Goal: Communication & Community: Answer question/provide support

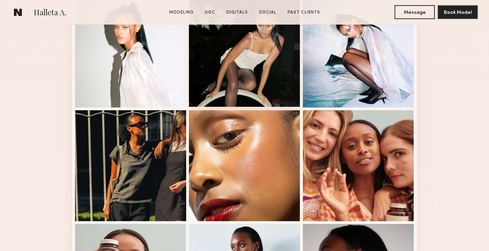
scroll to position [211, 0]
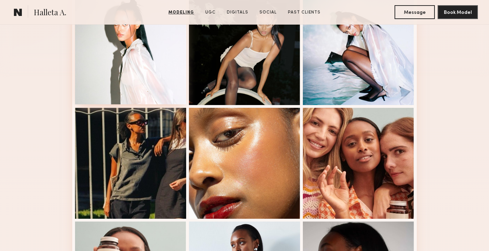
click at [126, 82] on div at bounding box center [130, 48] width 111 height 111
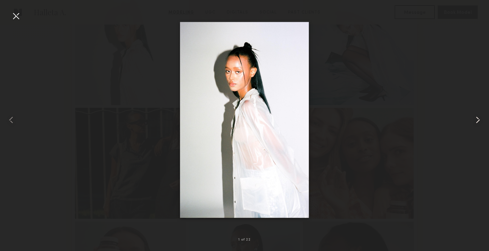
click at [478, 121] on common-icon at bounding box center [477, 120] width 11 height 11
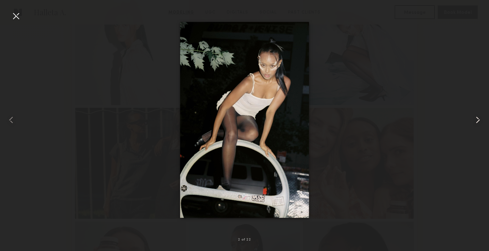
click at [478, 121] on common-icon at bounding box center [477, 120] width 11 height 11
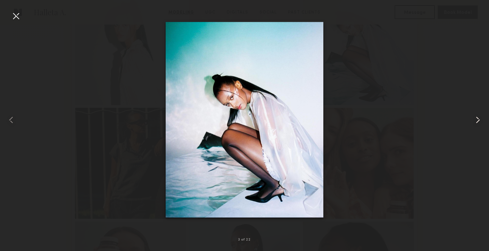
click at [478, 120] on common-icon at bounding box center [477, 120] width 11 height 11
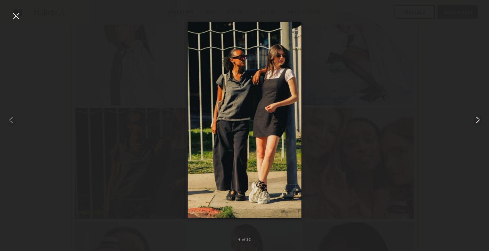
click at [478, 120] on common-icon at bounding box center [477, 120] width 11 height 11
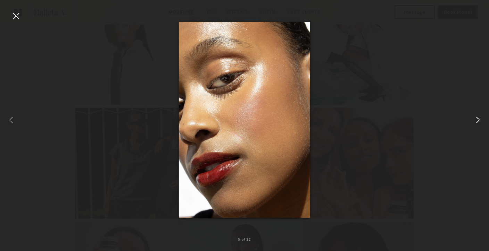
click at [478, 121] on common-icon at bounding box center [477, 120] width 11 height 11
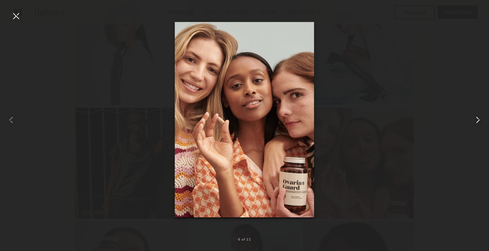
click at [478, 121] on common-icon at bounding box center [477, 120] width 11 height 11
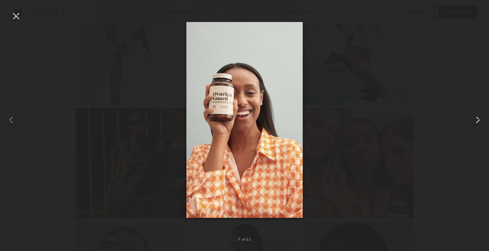
click at [478, 121] on common-icon at bounding box center [477, 120] width 11 height 11
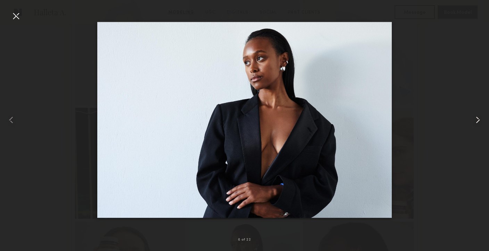
click at [478, 120] on common-icon at bounding box center [477, 120] width 11 height 11
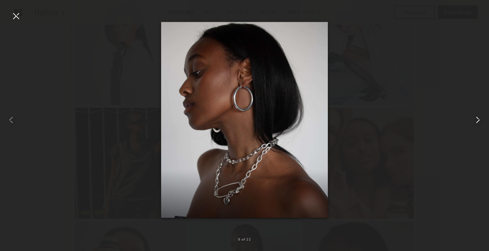
click at [478, 120] on common-icon at bounding box center [477, 120] width 11 height 11
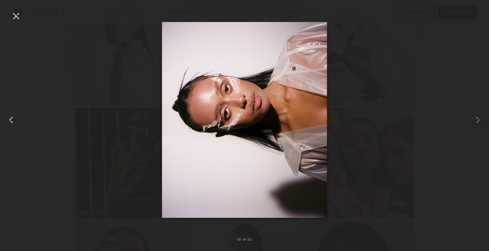
click at [12, 120] on common-icon at bounding box center [11, 120] width 11 height 11
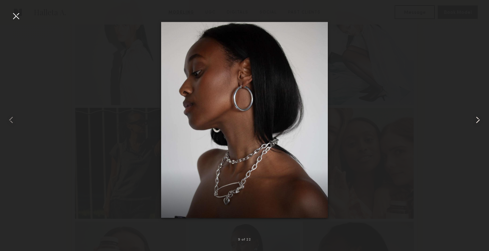
click at [473, 120] on common-icon at bounding box center [477, 120] width 11 height 11
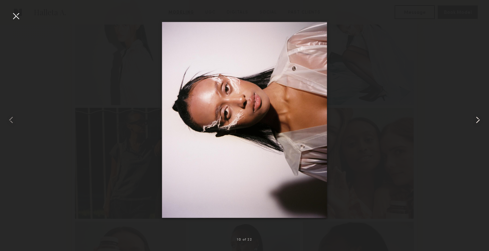
click at [473, 120] on common-icon at bounding box center [477, 120] width 11 height 11
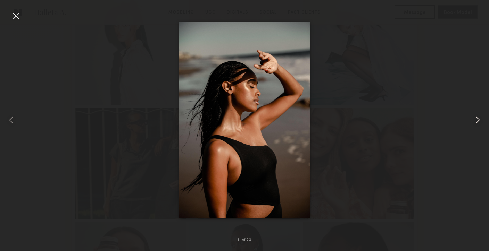
click at [473, 120] on common-icon at bounding box center [477, 120] width 11 height 11
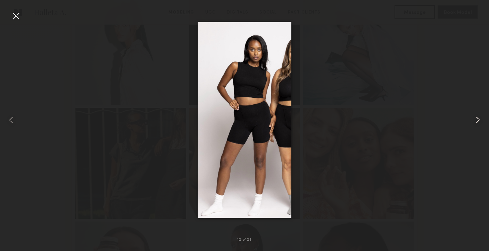
click at [473, 120] on common-icon at bounding box center [477, 120] width 11 height 11
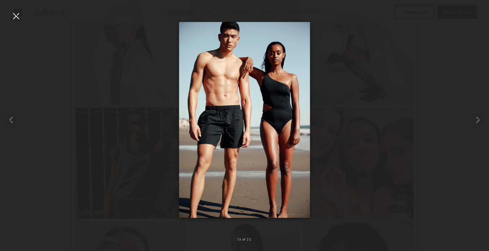
click at [13, 16] on div at bounding box center [15, 15] width 11 height 11
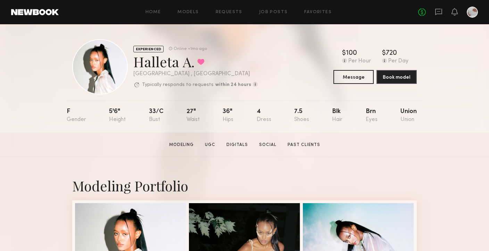
scroll to position [0, 0]
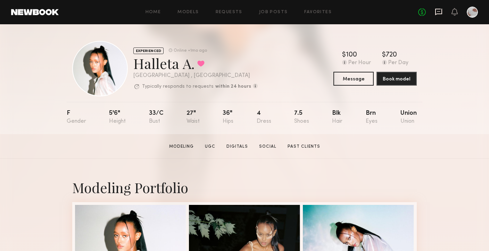
click at [439, 10] on icon at bounding box center [439, 12] width 8 height 8
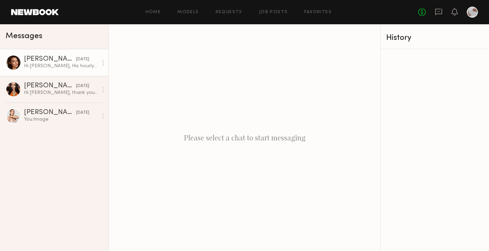
click at [55, 66] on div "Hi [PERSON_NAME], His hourly rate is $180, and videography isn’t generally incl…" at bounding box center [61, 66] width 74 height 7
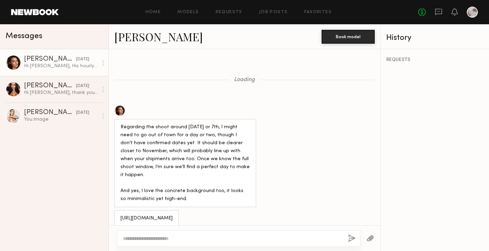
scroll to position [893, 0]
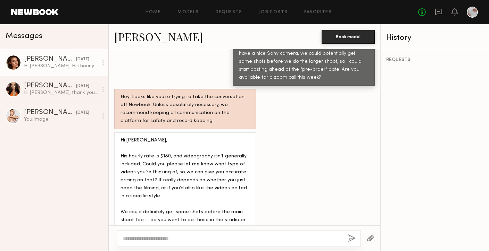
click at [281, 132] on div "Hi [PERSON_NAME], His hourly rate is $180, and videography isn’t generally incl…" at bounding box center [244, 196] width 271 height 128
click at [211, 236] on textarea at bounding box center [232, 238] width 219 height 7
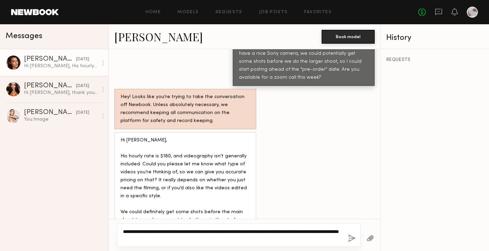
click at [148, 232] on textarea "**********" at bounding box center [232, 235] width 219 height 14
type textarea "**********"
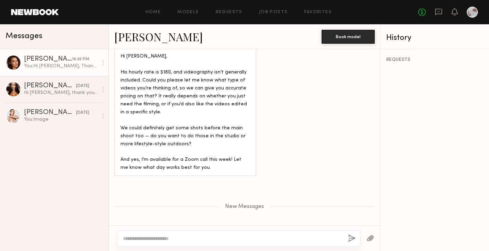
scroll to position [995, 0]
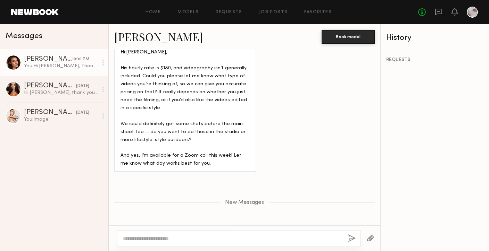
click at [199, 237] on textarea at bounding box center [232, 238] width 219 height 7
type textarea "*"
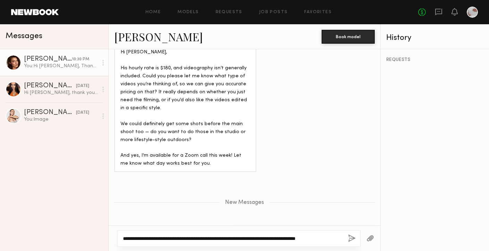
click at [303, 237] on textarea "**********" at bounding box center [232, 238] width 219 height 7
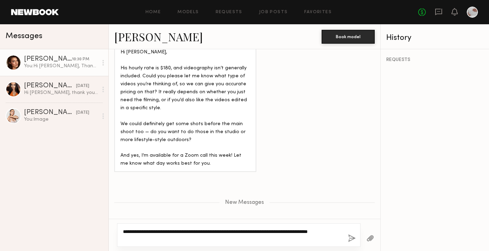
click at [246, 241] on textarea "**********" at bounding box center [232, 235] width 219 height 14
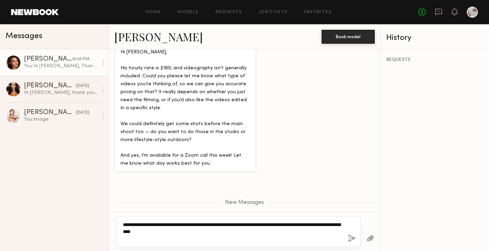
type textarea "**********"
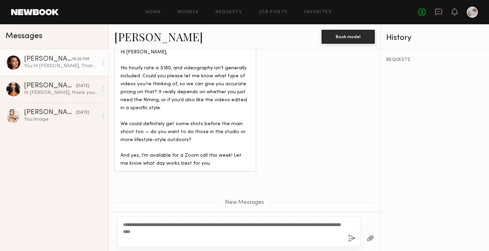
click at [352, 234] on div "**********" at bounding box center [238, 232] width 243 height 31
click at [350, 240] on button "button" at bounding box center [352, 239] width 8 height 9
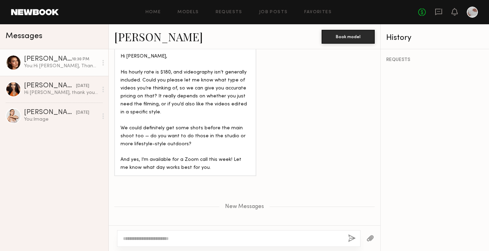
scroll to position [1044, 0]
